Goal: Find specific page/section: Find specific page/section

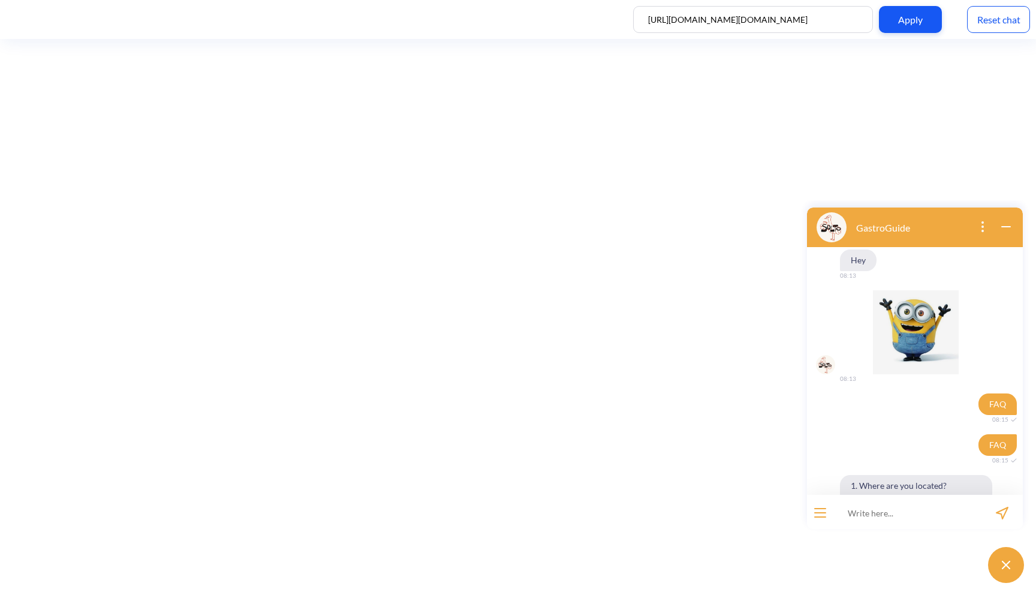
scroll to position [2, 0]
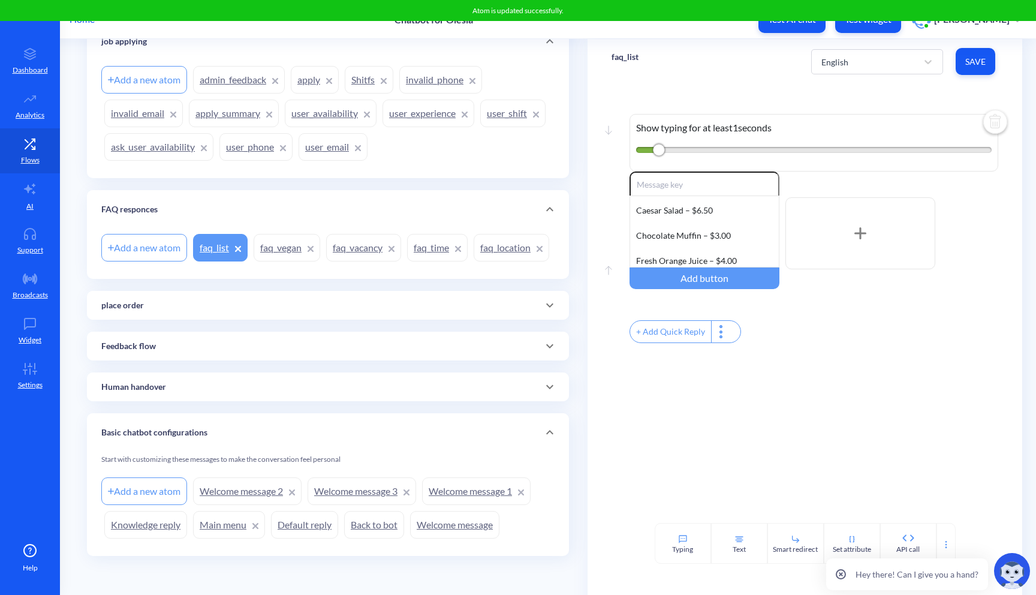
scroll to position [224, 0]
click at [537, 312] on div at bounding box center [549, 305] width 29 height 29
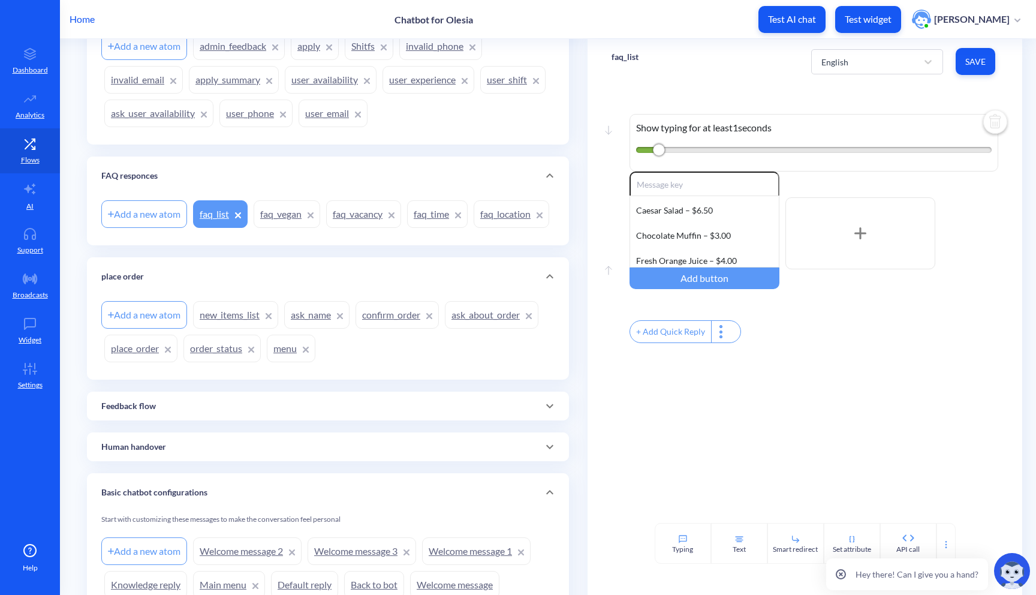
click at [219, 362] on link "order_status" at bounding box center [221, 348] width 77 height 28
click at [218, 362] on link "order_status" at bounding box center [221, 348] width 77 height 28
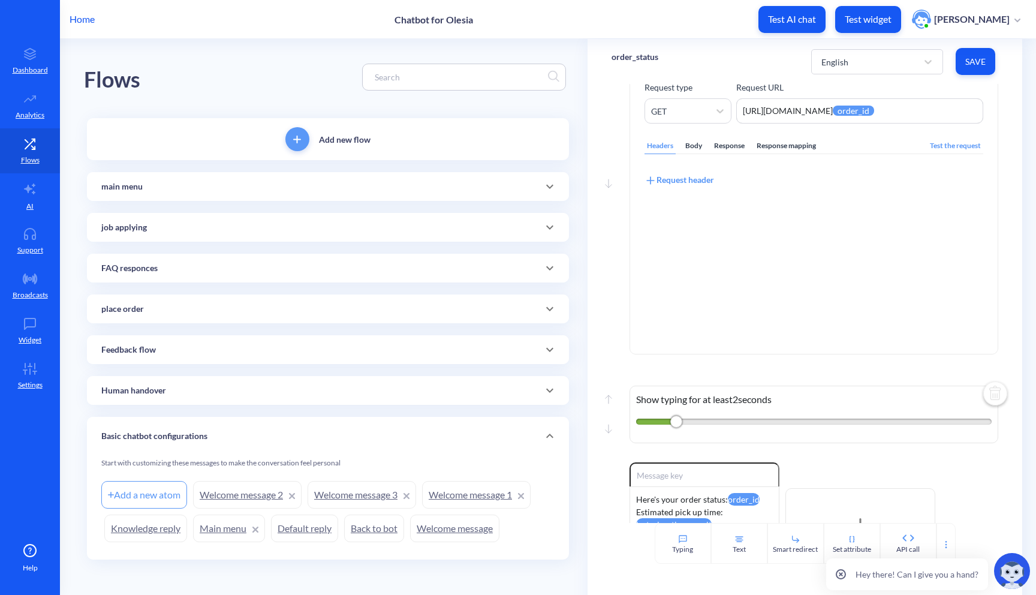
scroll to position [74, 0]
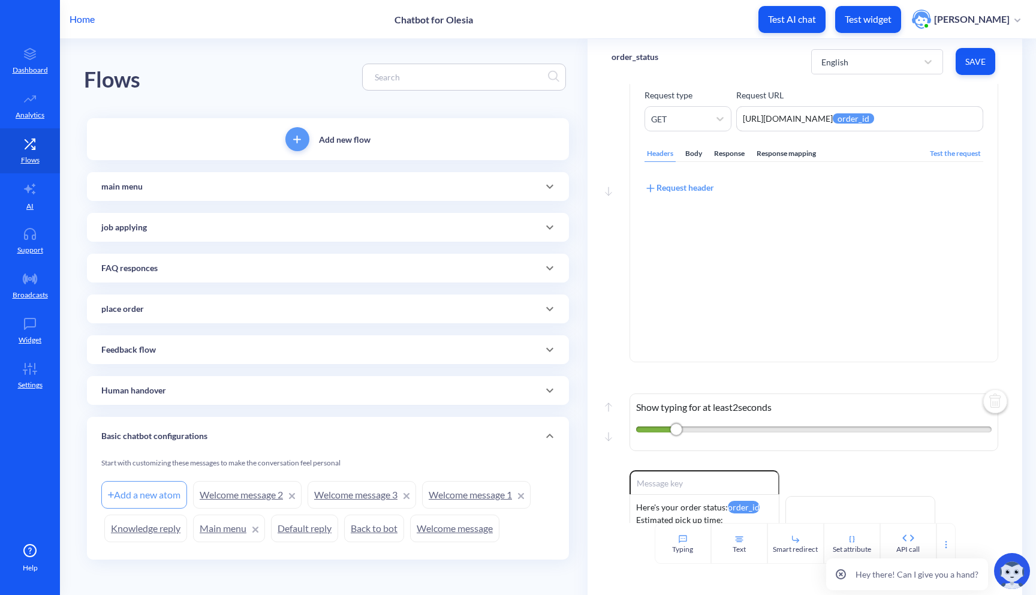
click at [794, 161] on div "Response mapping" at bounding box center [786, 154] width 64 height 16
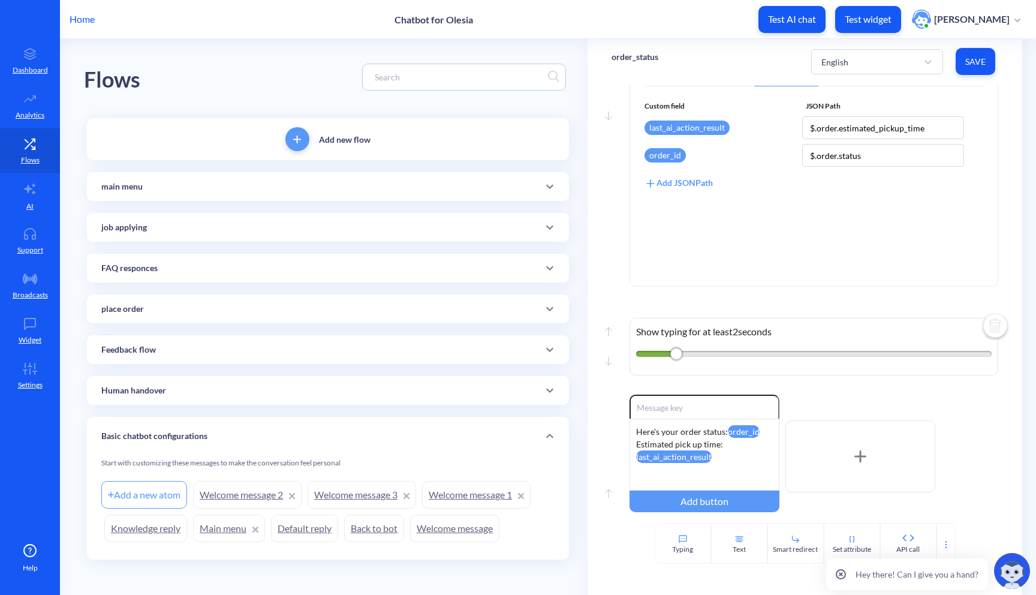
scroll to position [204, 0]
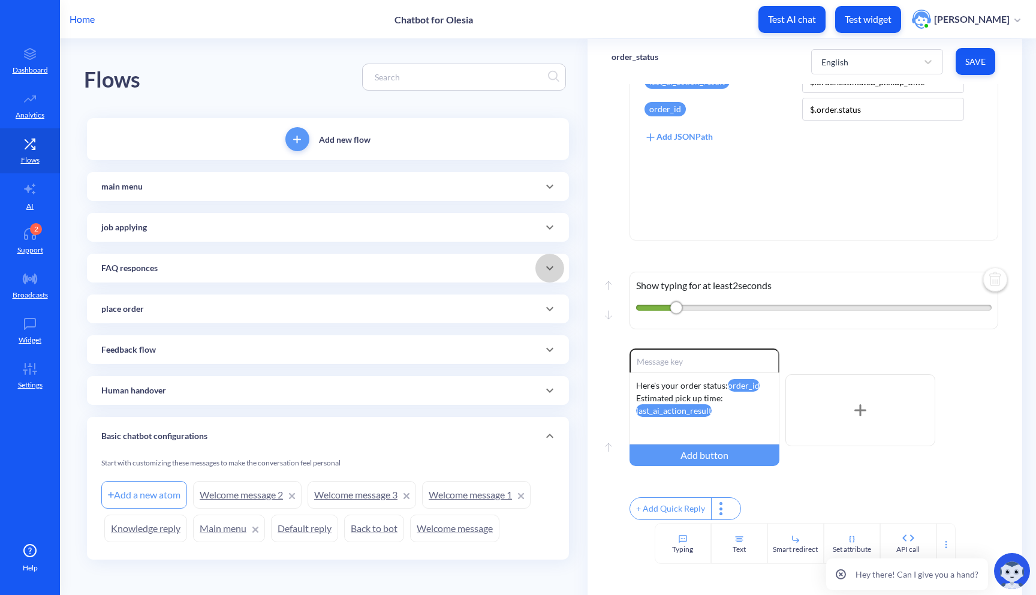
click at [538, 258] on div at bounding box center [549, 268] width 29 height 29
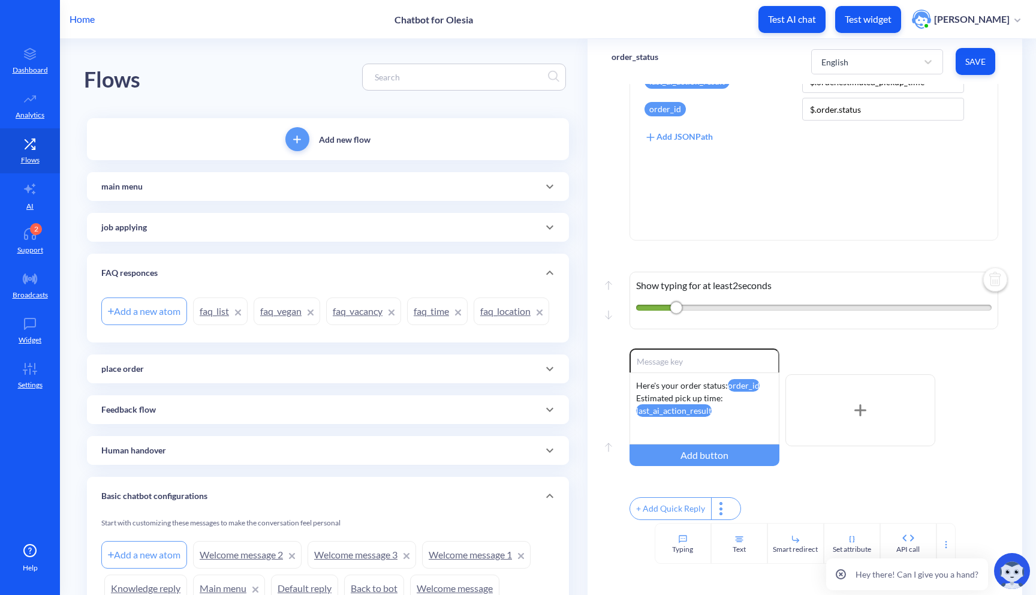
click at [233, 306] on link "faq_list" at bounding box center [220, 311] width 55 height 28
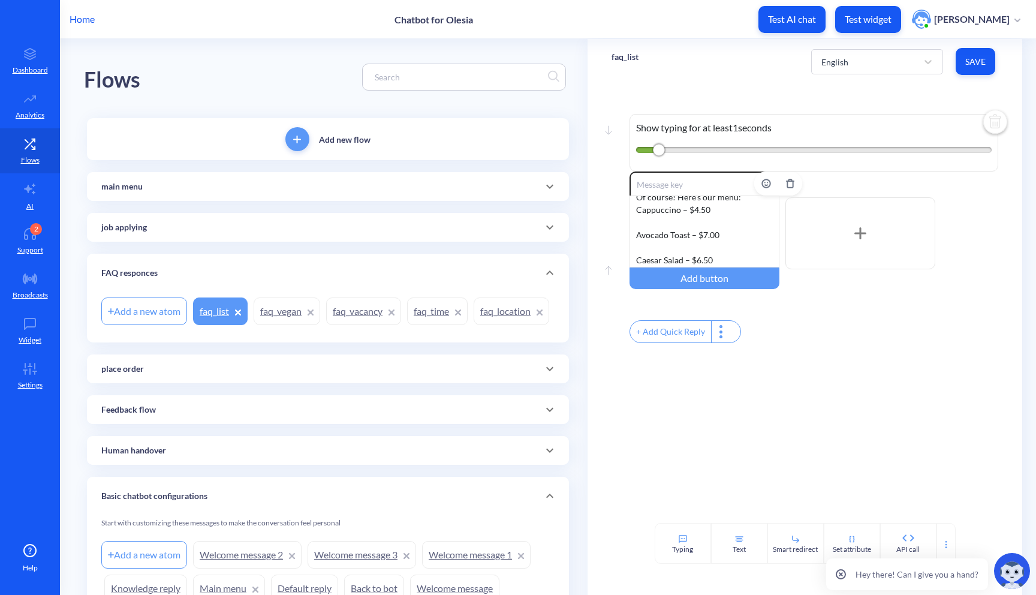
scroll to position [211, 0]
